Goal: Transaction & Acquisition: Obtain resource

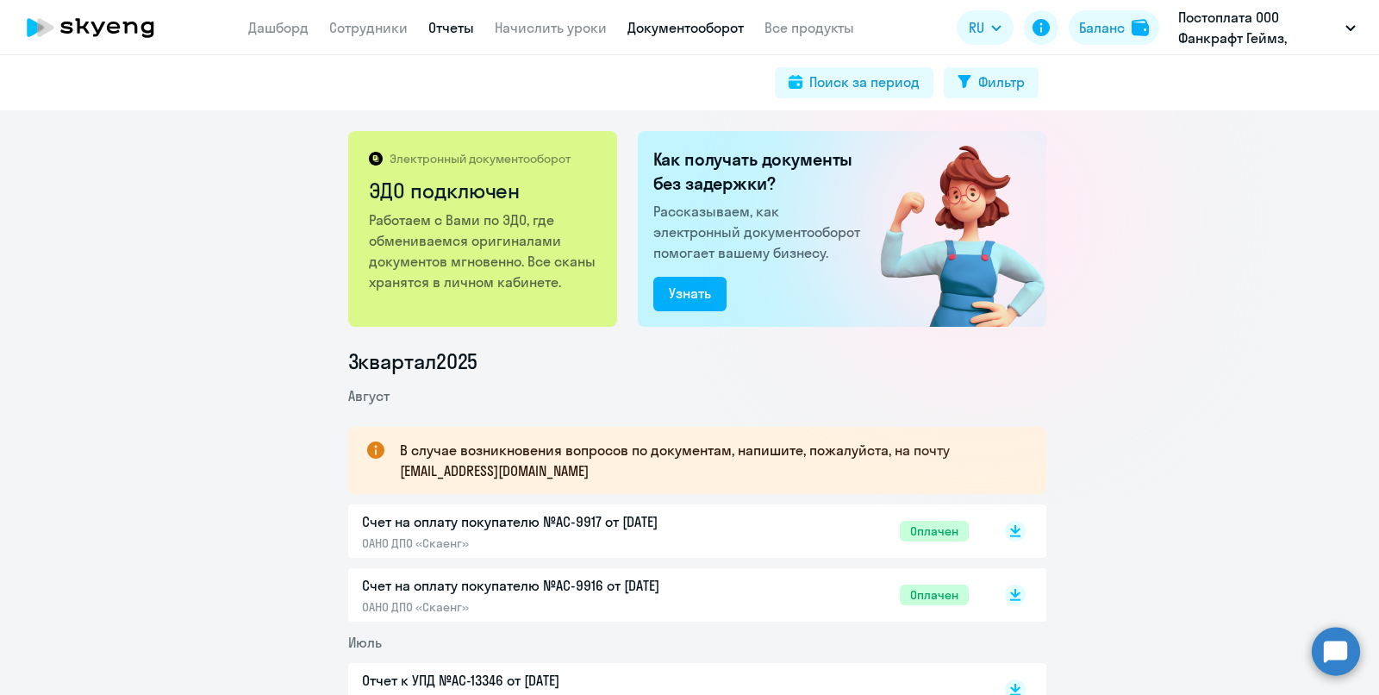
click at [449, 31] on link "Отчеты" at bounding box center [451, 27] width 46 height 17
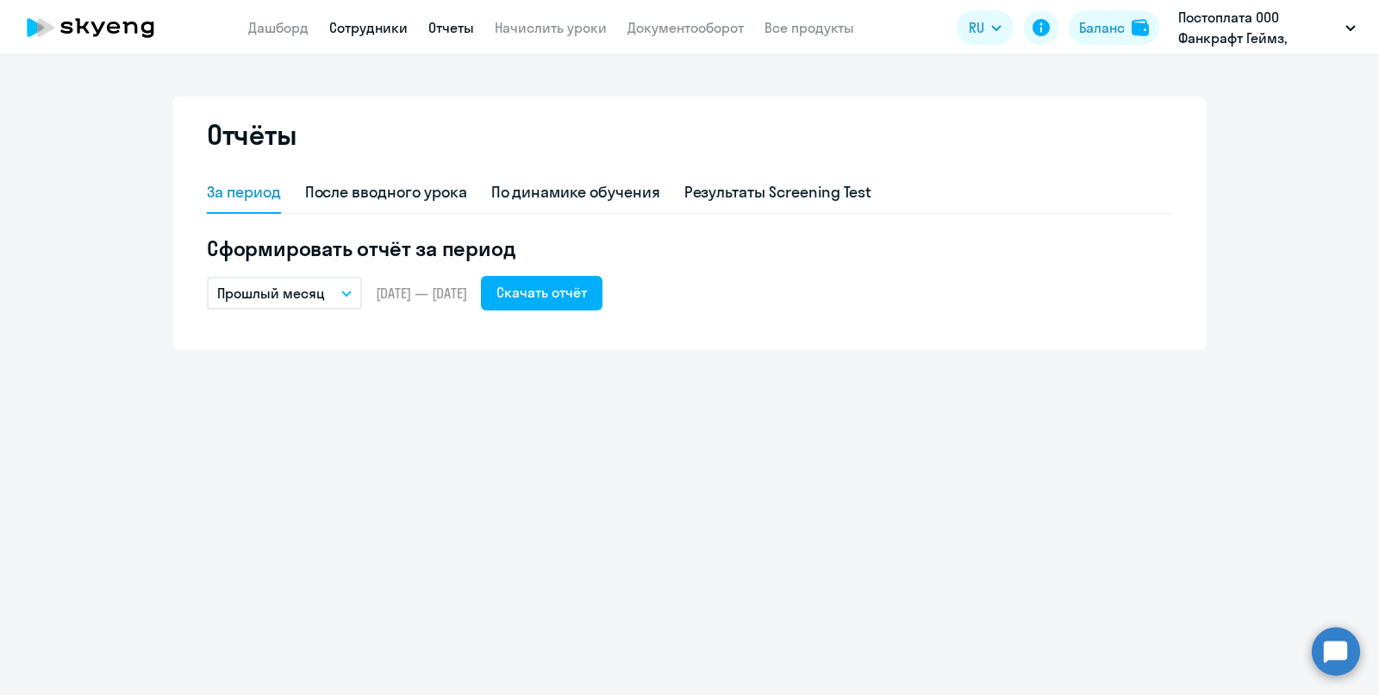
click at [359, 23] on link "Сотрудники" at bounding box center [368, 27] width 78 height 17
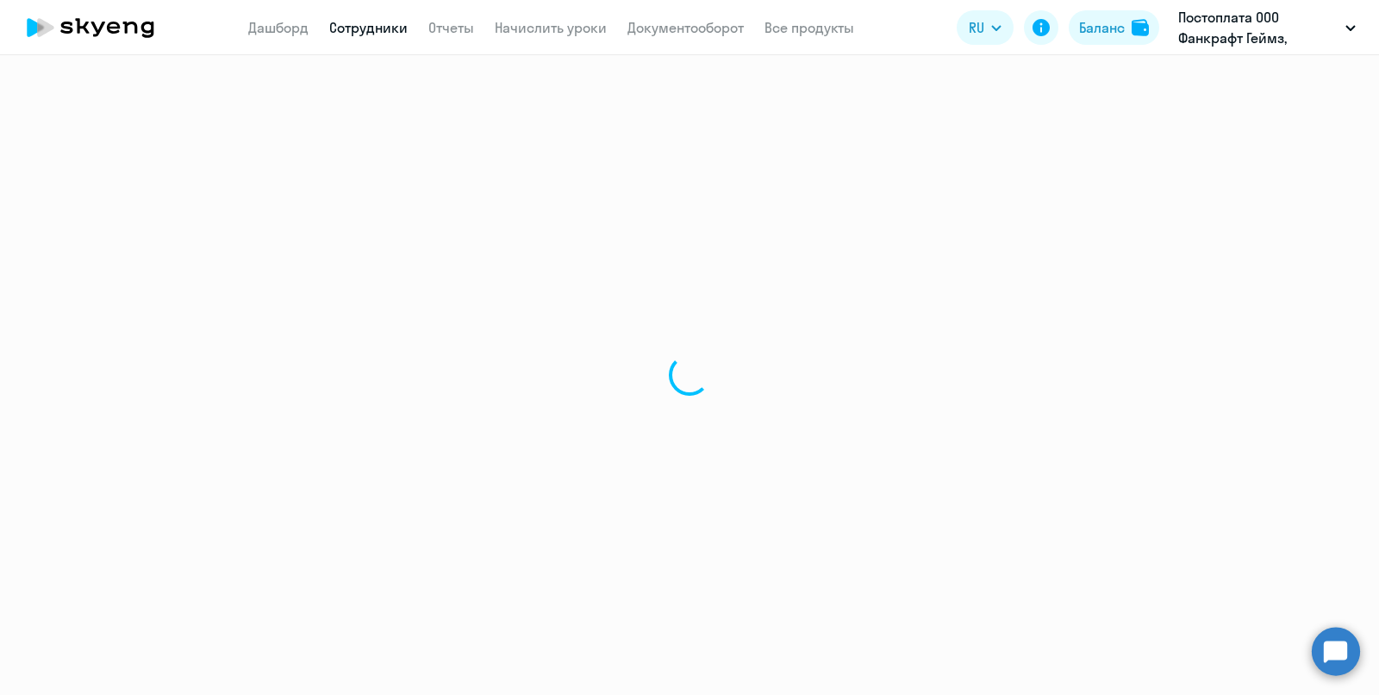
select select "30"
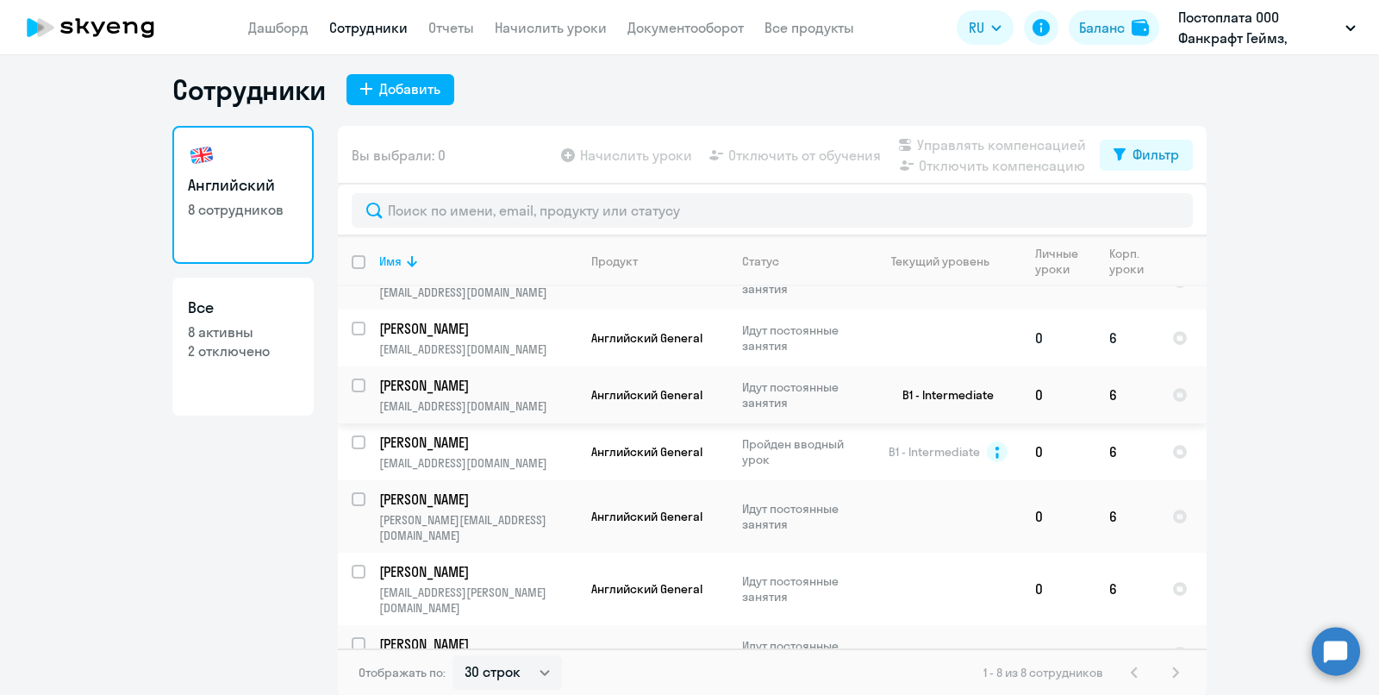
scroll to position [9, 0]
click at [439, 22] on link "Отчеты" at bounding box center [451, 27] width 46 height 17
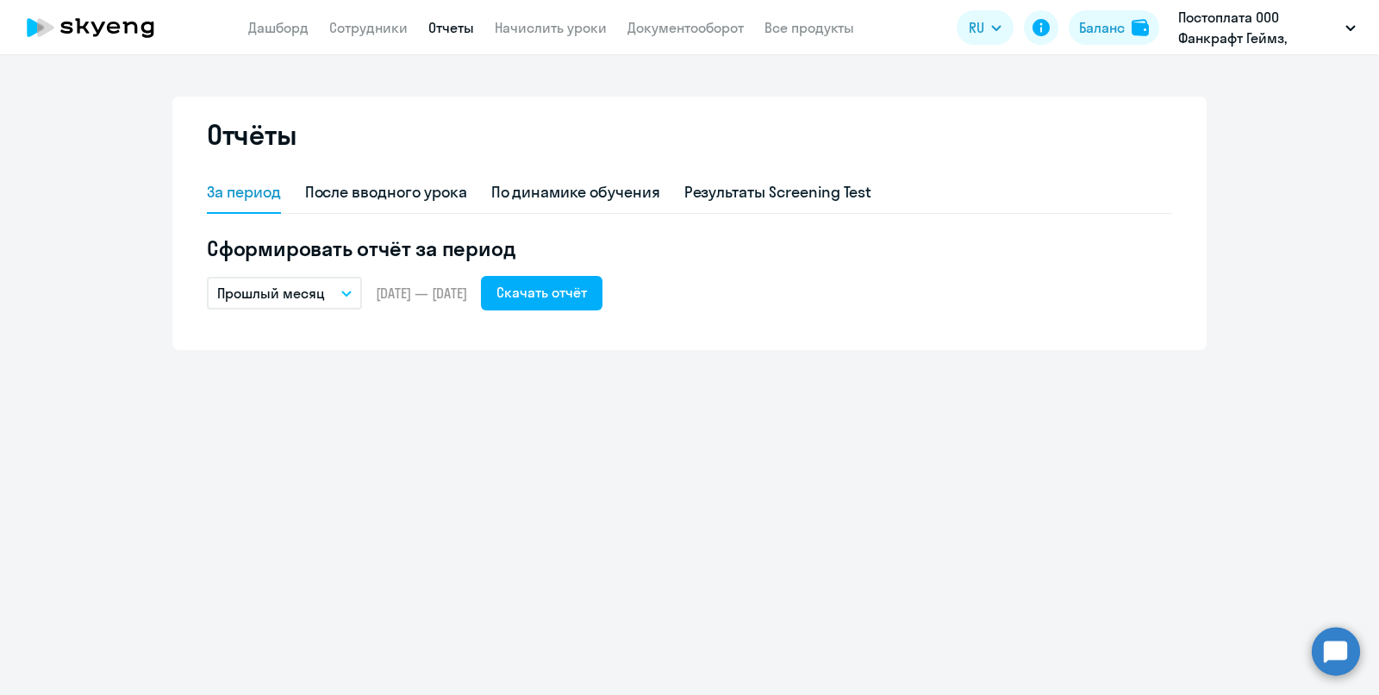
click at [334, 291] on button "Прошлый месяц" at bounding box center [284, 293] width 155 height 33
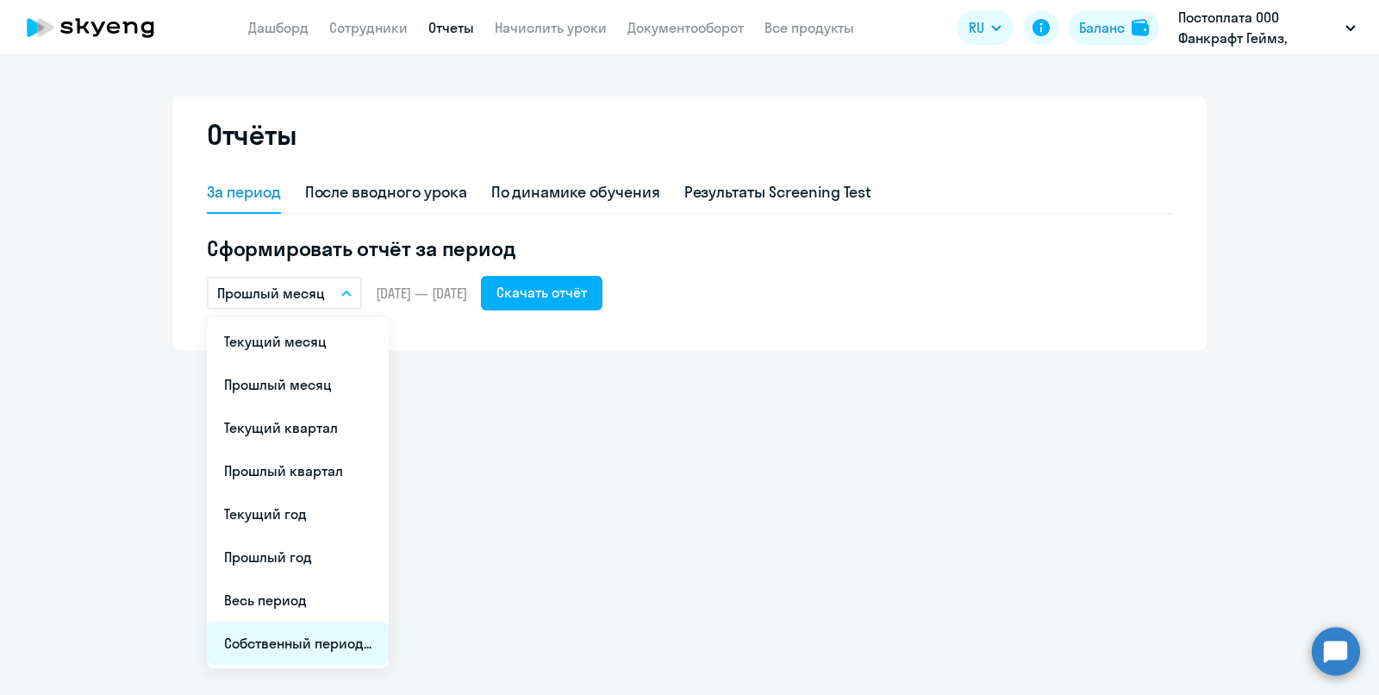
click at [306, 652] on li "Собственный период..." at bounding box center [298, 643] width 182 height 43
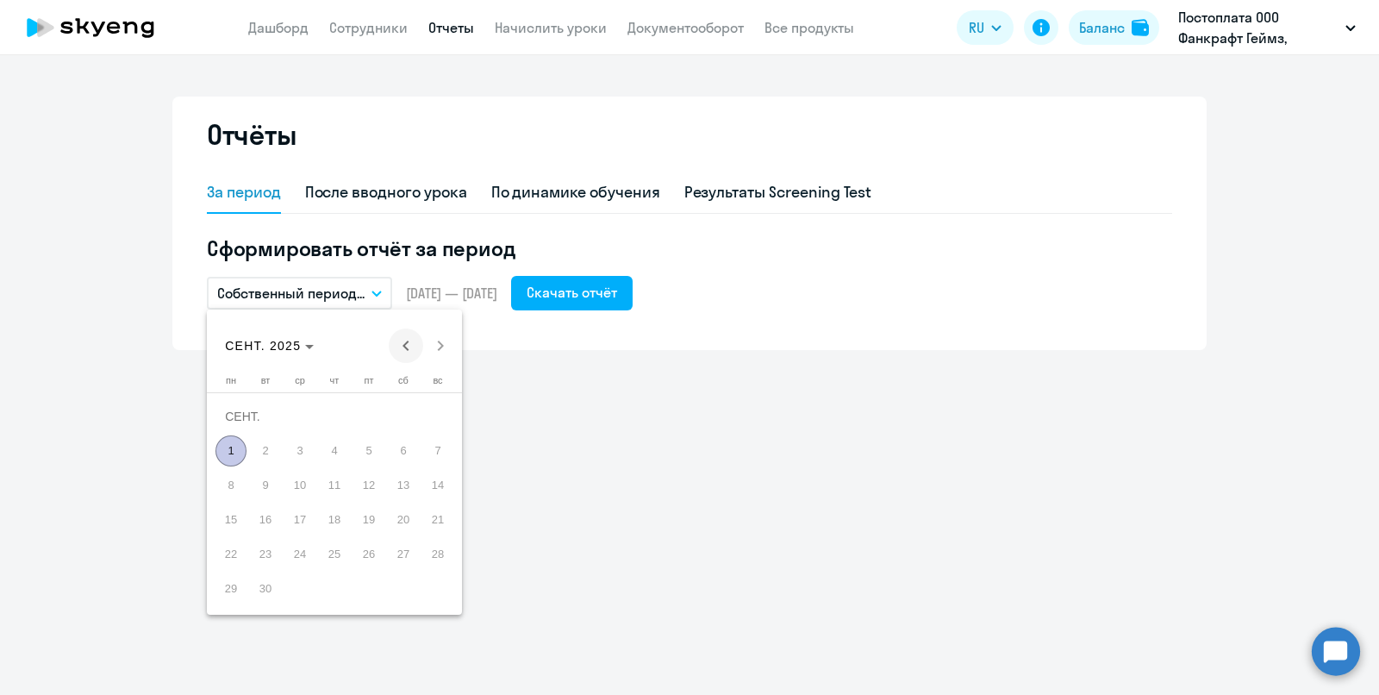
click at [415, 349] on span "Previous month" at bounding box center [406, 345] width 34 height 34
click at [259, 447] on span "1" at bounding box center [265, 450] width 31 height 31
click at [444, 352] on span "Next month" at bounding box center [440, 345] width 34 height 34
click at [430, 557] on span "31" at bounding box center [437, 554] width 31 height 31
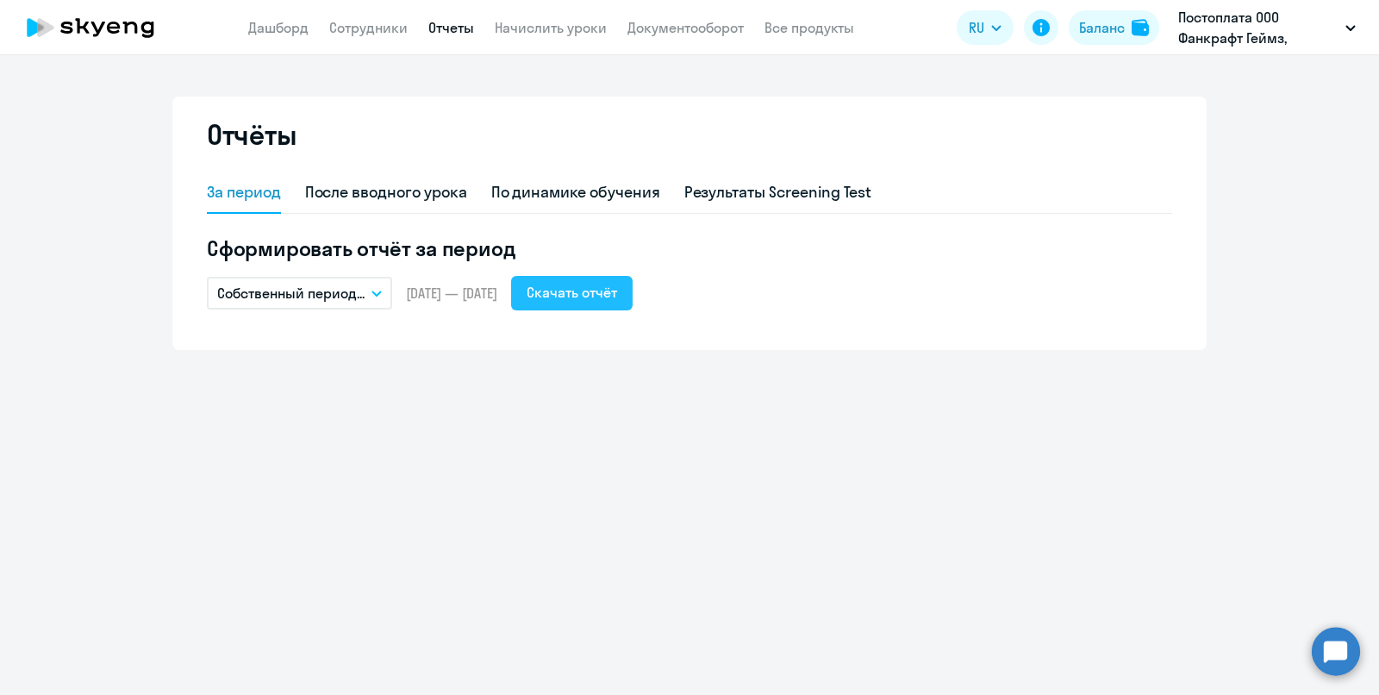
click at [607, 299] on div "Скачать отчёт" at bounding box center [572, 292] width 91 height 21
click at [1262, 35] on p "Постоплата ООО Фанкрафт Геймз, РЕАКШЕН ГЕЙМЗ, ООО" at bounding box center [1258, 27] width 160 height 41
click at [1259, 35] on p "Постоплата ООО Фанкрафт Геймз, РЕАКШЕН ГЕЙМЗ, ООО" at bounding box center [1258, 27] width 160 height 41
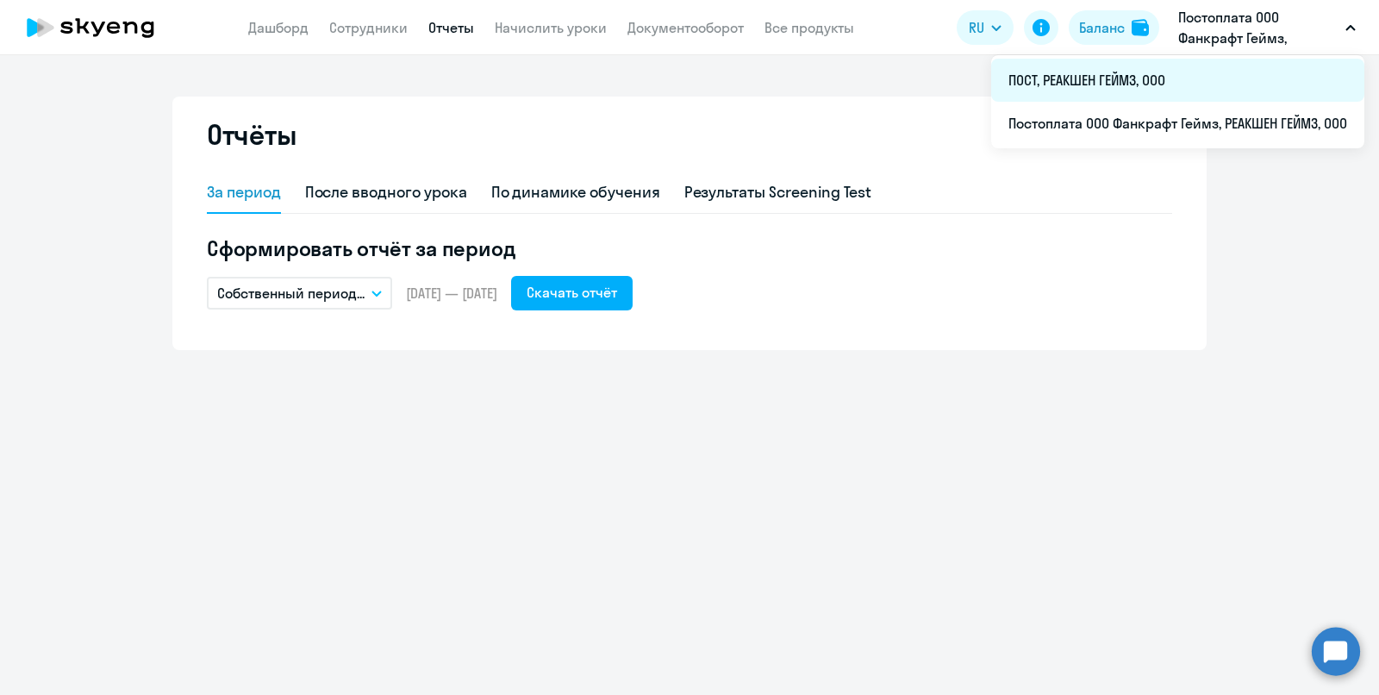
click at [1131, 89] on li "ПОСТ, РЕАКШЕН ГЕЙМЗ, ООО" at bounding box center [1177, 80] width 373 height 43
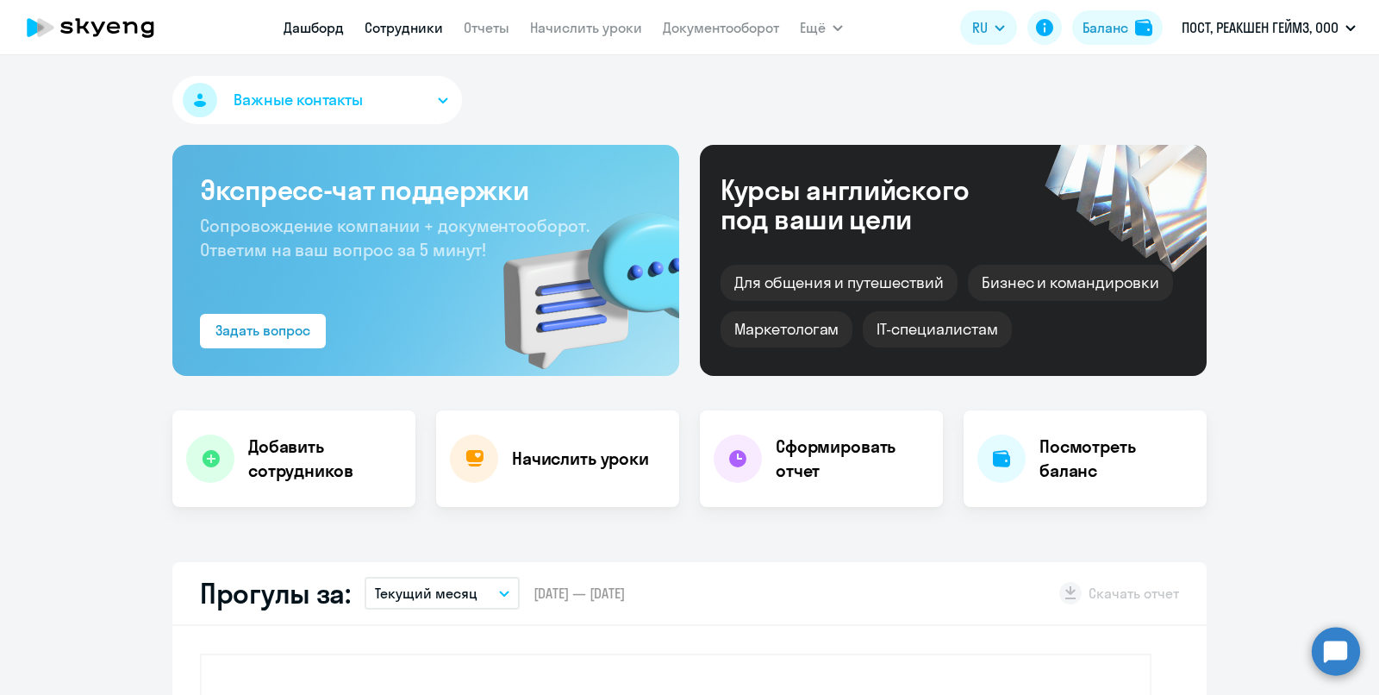
click at [368, 32] on link "Сотрудники" at bounding box center [404, 27] width 78 height 17
select select "30"
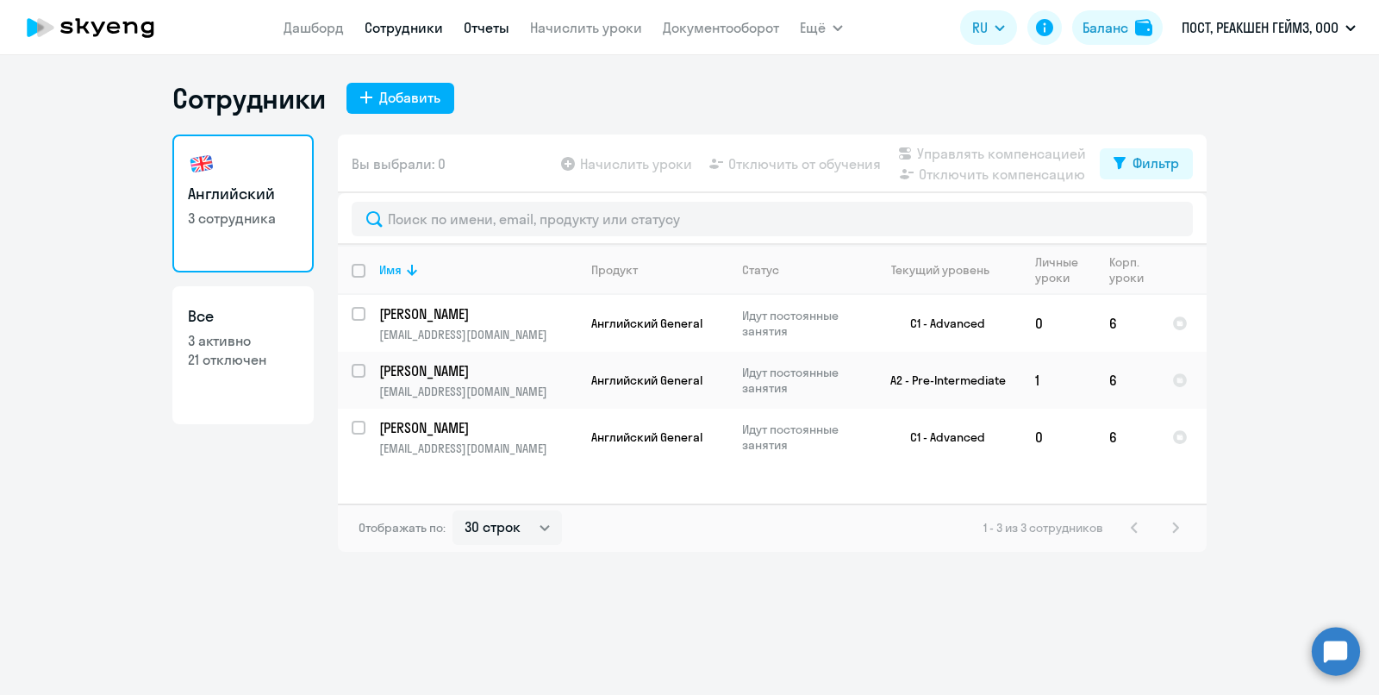
click at [470, 30] on link "Отчеты" at bounding box center [487, 27] width 46 height 17
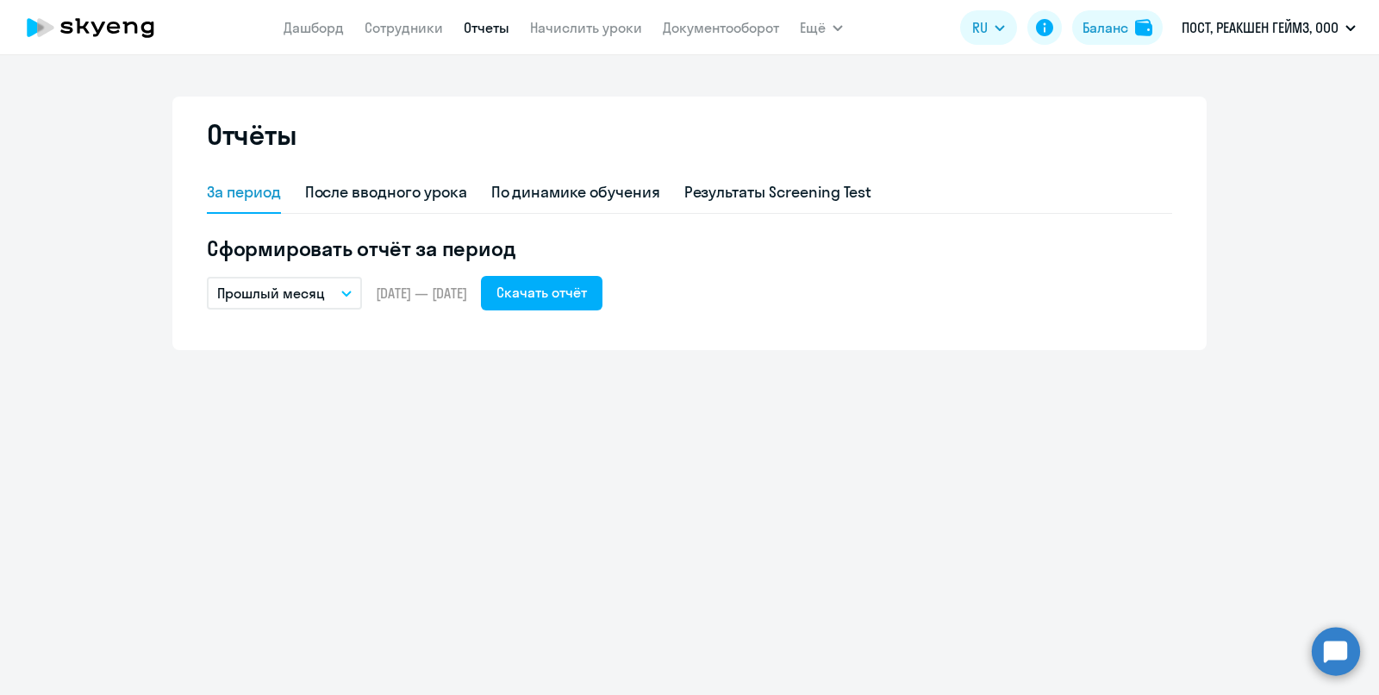
click at [323, 292] on button "Прошлый месяц" at bounding box center [284, 293] width 155 height 33
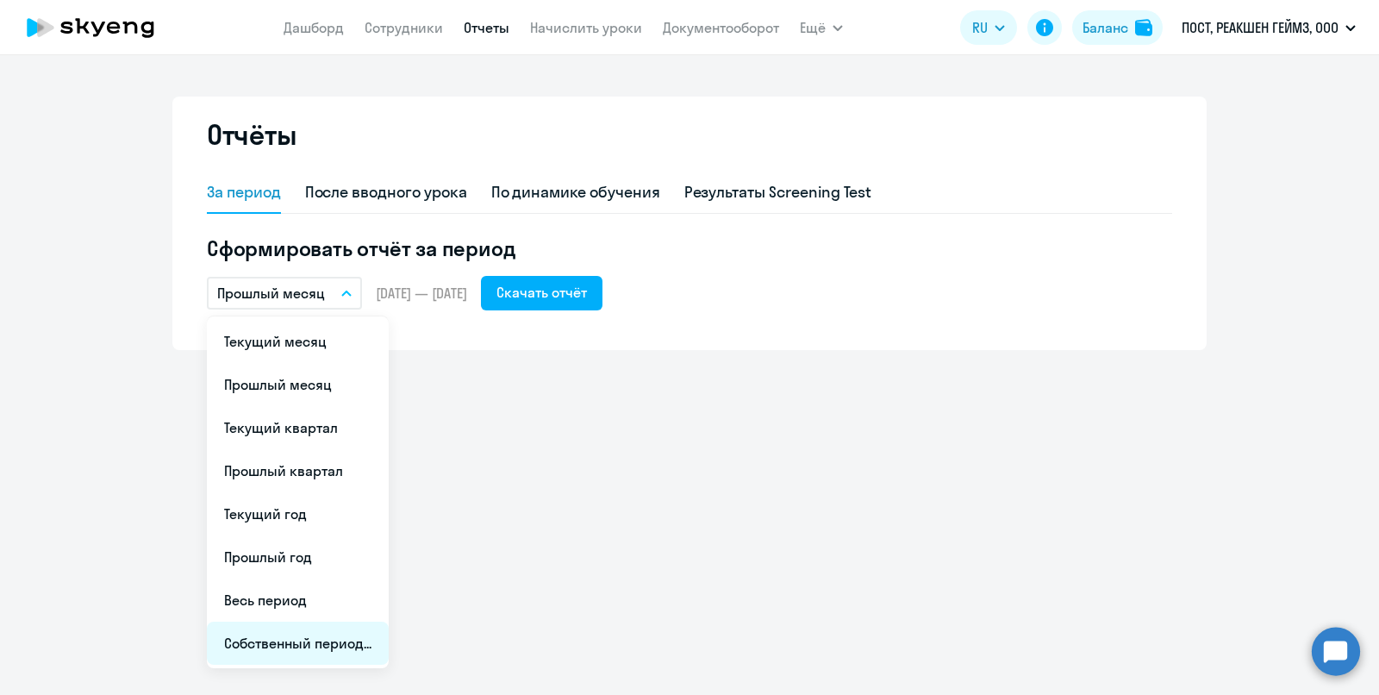
click at [339, 636] on li "Собственный период..." at bounding box center [298, 643] width 182 height 43
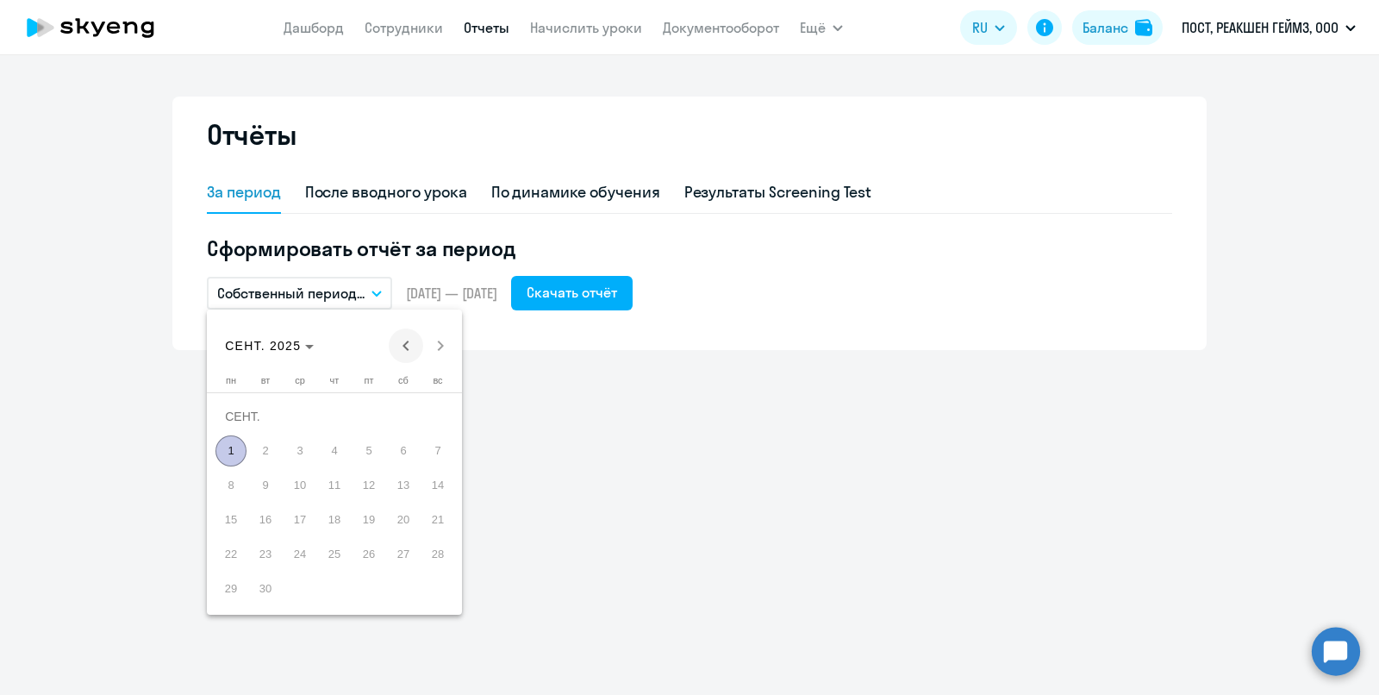
click at [404, 337] on span "Previous month" at bounding box center [406, 345] width 34 height 34
click at [271, 454] on span "1" at bounding box center [265, 450] width 31 height 31
click at [449, 344] on span "Next month" at bounding box center [440, 345] width 34 height 34
click at [445, 557] on span "31" at bounding box center [437, 554] width 31 height 31
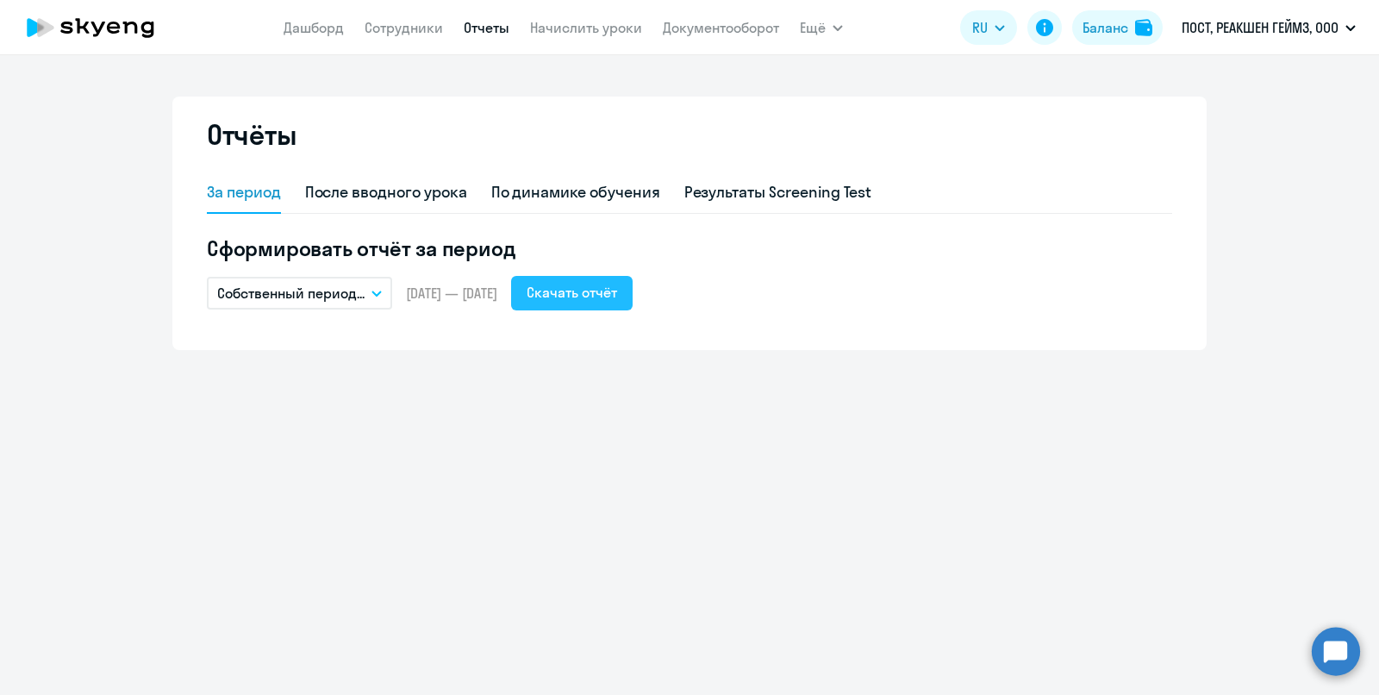
click at [616, 299] on div "Скачать отчёт" at bounding box center [572, 292] width 91 height 21
